Goal: Transaction & Acquisition: Purchase product/service

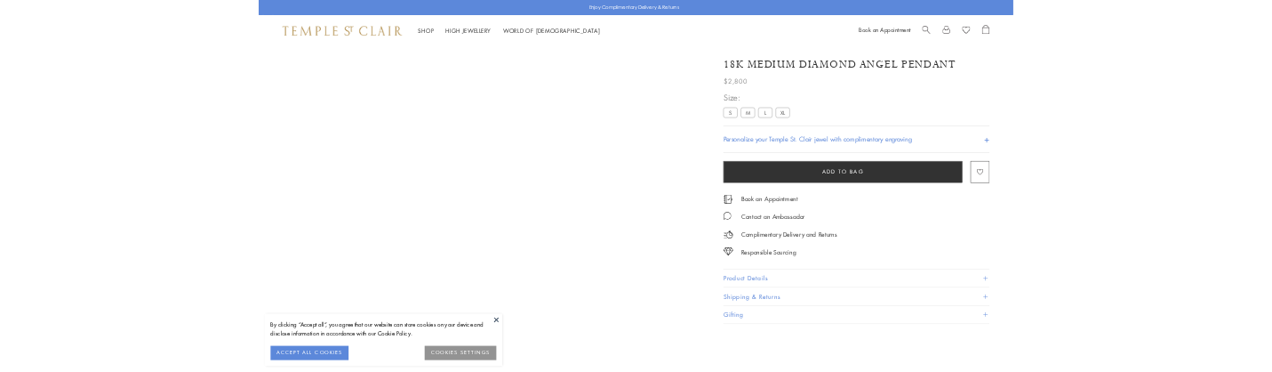
scroll to position [105, 0]
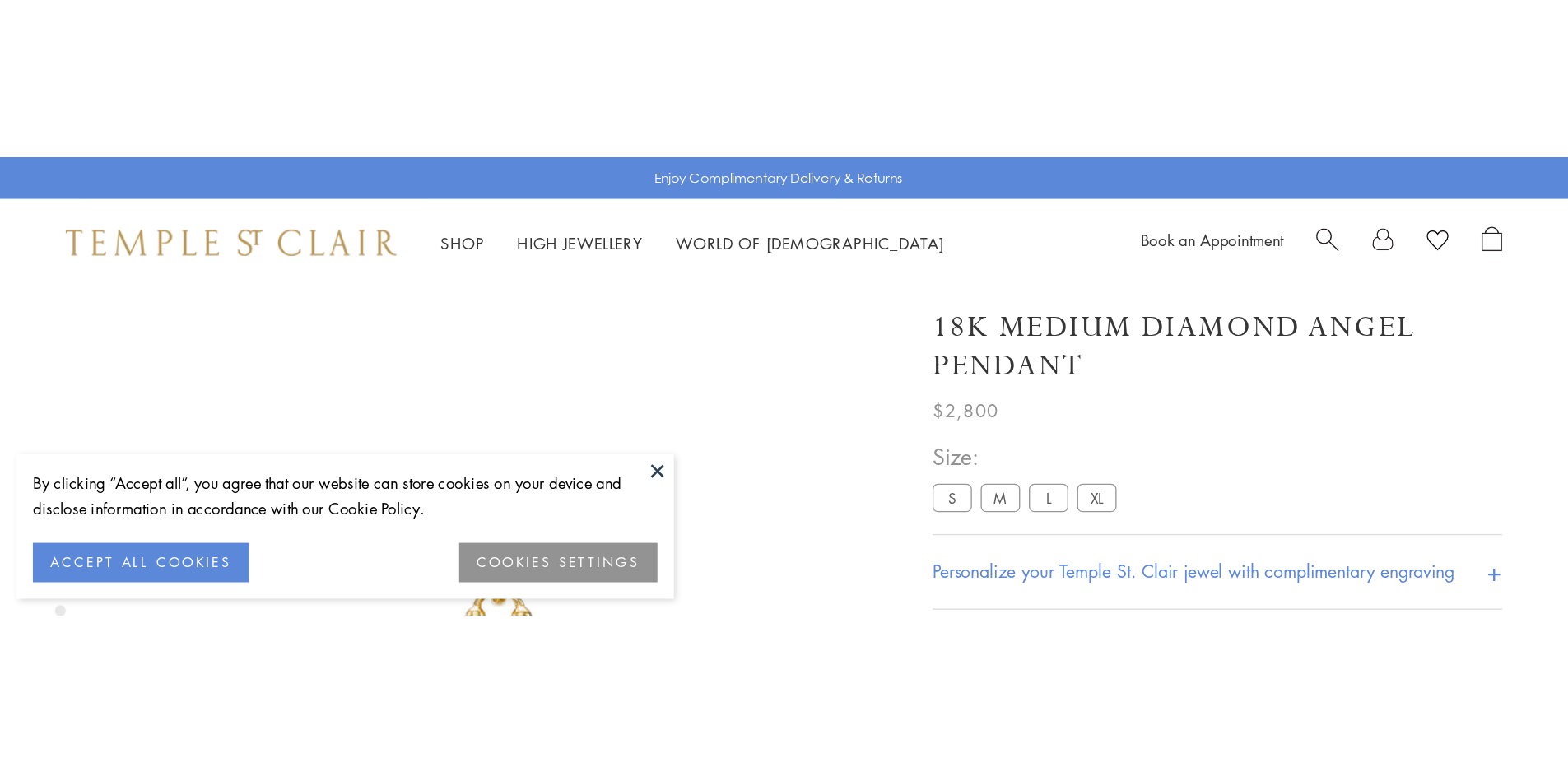
scroll to position [2, 0]
